Goal: Subscribe to service/newsletter

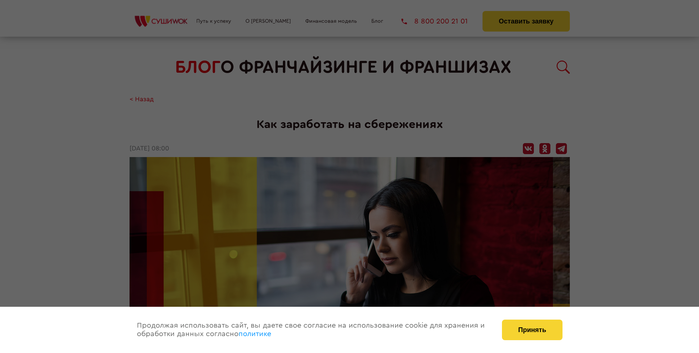
scroll to position [1040, 0]
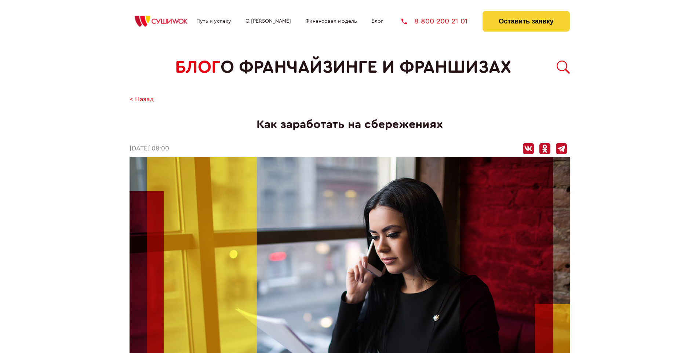
scroll to position [1040, 0]
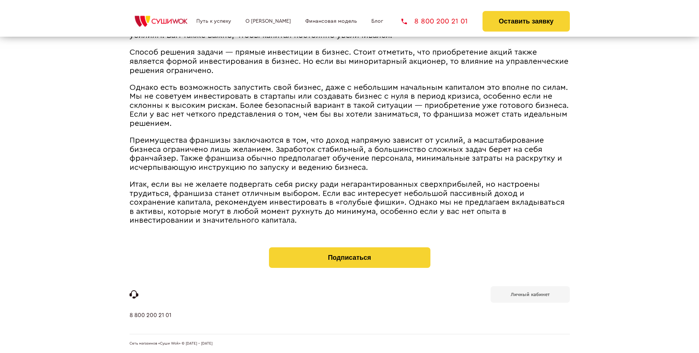
click at [530, 293] on b "Личный кабинет" at bounding box center [530, 294] width 39 height 5
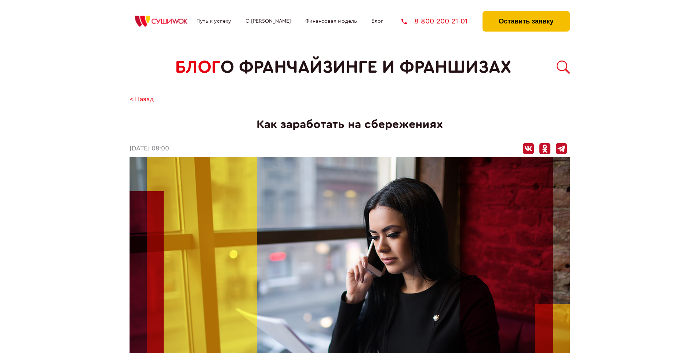
click at [526, 13] on button "Оставить заявку" at bounding box center [525, 21] width 87 height 21
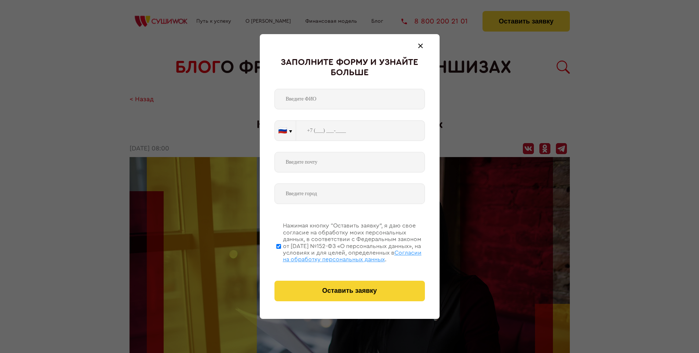
click at [340, 255] on span "Согласии на обработку персональных данных" at bounding box center [352, 256] width 139 height 12
click at [281, 255] on input "Нажимая кнопку “Оставить заявку”, я даю свое согласие на обработку моих персона…" at bounding box center [278, 246] width 5 height 59
checkbox input "false"
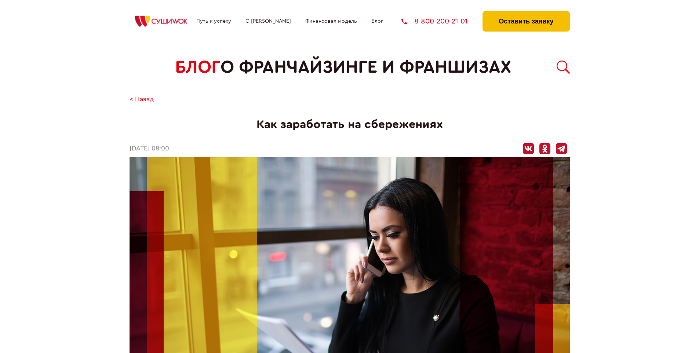
click at [526, 13] on button "Оставить заявку" at bounding box center [525, 21] width 87 height 21
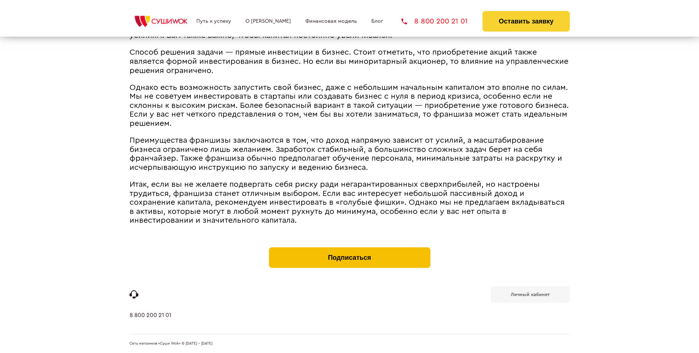
click at [349, 249] on button "Подписаться" at bounding box center [349, 257] width 161 height 21
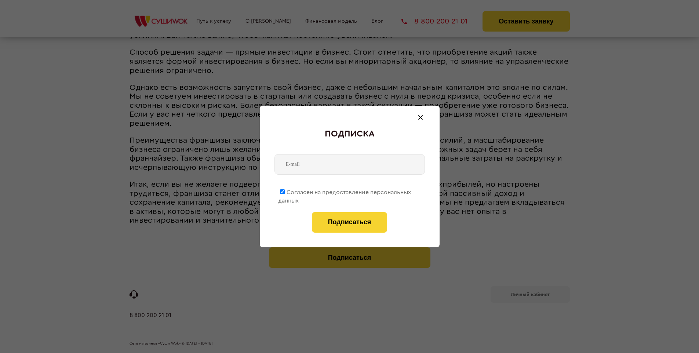
click at [345, 191] on span "Согласен на предоставление персональных данных" at bounding box center [344, 196] width 133 height 14
click at [285, 191] on input "Согласен на предоставление персональных данных" at bounding box center [282, 191] width 5 height 5
checkbox input "false"
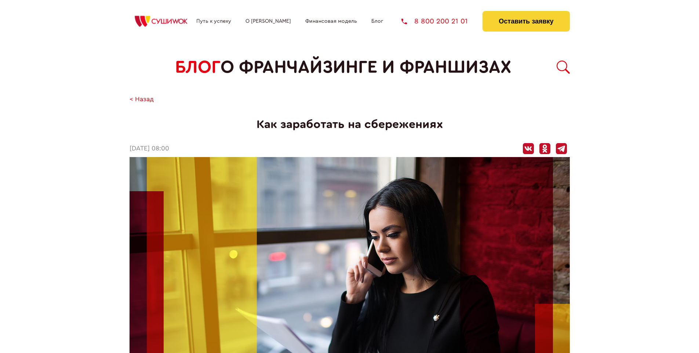
scroll to position [1040, 0]
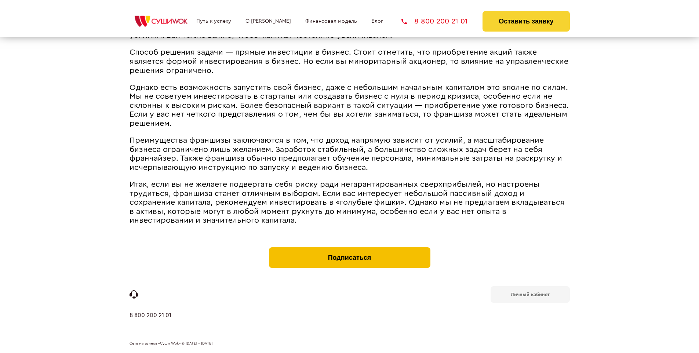
click at [349, 249] on button "Подписаться" at bounding box center [349, 257] width 161 height 21
